Goal: Find specific page/section: Find specific page/section

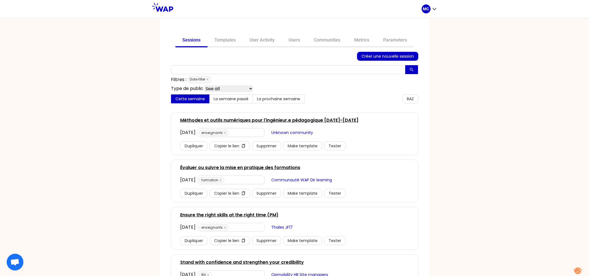
click at [317, 33] on div "Sessions Templates User Activity Users Communities Metrics Parameters Créer une…" at bounding box center [295, 263] width 270 height 490
click at [317, 37] on link "Communities" at bounding box center [327, 40] width 40 height 13
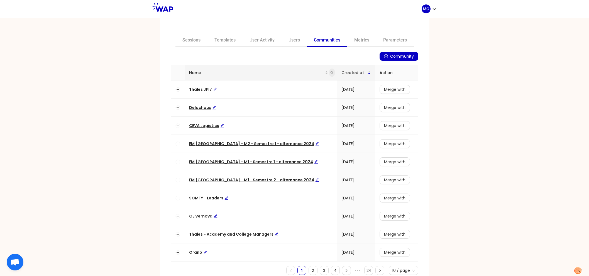
click at [330, 74] on icon "search" at bounding box center [331, 72] width 3 height 3
type input "matmut"
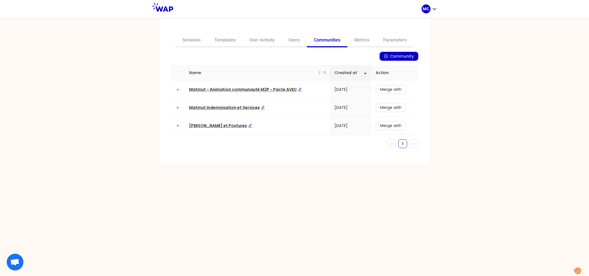
click at [137, 126] on div "Sessions Templates User Activity Users Communities Metrics Parameters Community…" at bounding box center [294, 147] width 589 height 258
click at [211, 121] on td "[PERSON_NAME] et Postures" at bounding box center [257, 126] width 145 height 18
click at [210, 124] on span "[PERSON_NAME] et Postures" at bounding box center [220, 126] width 63 height 6
